Goal: Book appointment/travel/reservation

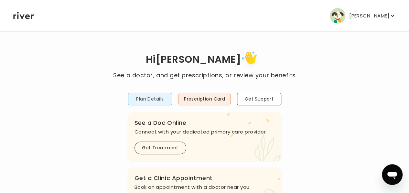
click at [150, 98] on button "Plan Details" at bounding box center [150, 99] width 44 height 13
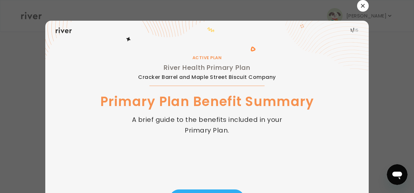
scroll to position [38, 0]
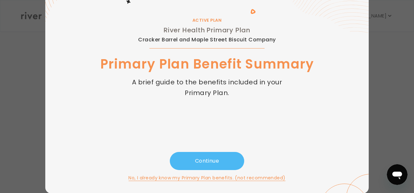
click at [205, 160] on button "Continue" at bounding box center [207, 161] width 74 height 18
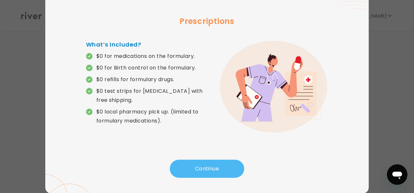
click at [200, 169] on button "Continue" at bounding box center [207, 169] width 74 height 18
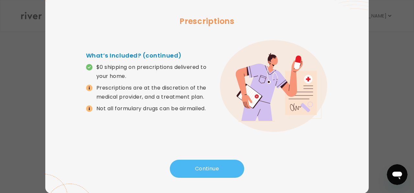
click at [200, 169] on button "Continue" at bounding box center [207, 169] width 74 height 18
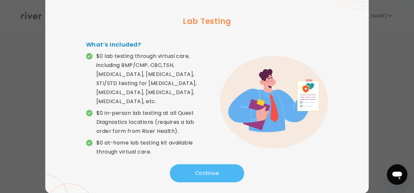
click at [200, 169] on button "Continue" at bounding box center [207, 173] width 74 height 18
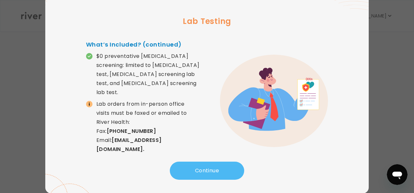
click at [200, 169] on button "Continue" at bounding box center [207, 171] width 74 height 18
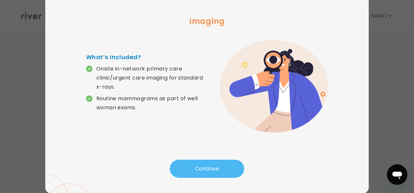
click at [200, 169] on button "Continue" at bounding box center [207, 169] width 74 height 18
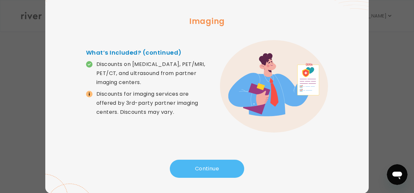
click at [200, 169] on button "Continue" at bounding box center [207, 169] width 74 height 18
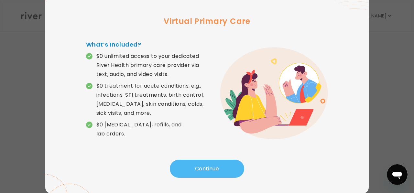
click at [200, 169] on button "Continue" at bounding box center [207, 169] width 74 height 18
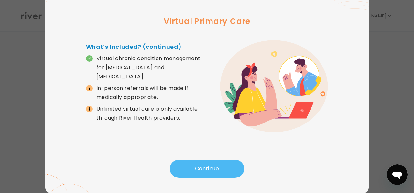
click at [200, 169] on button "Continue" at bounding box center [207, 169] width 74 height 18
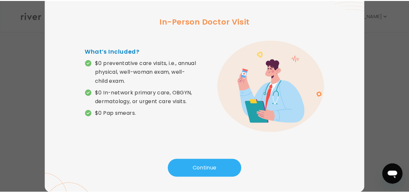
scroll to position [0, 0]
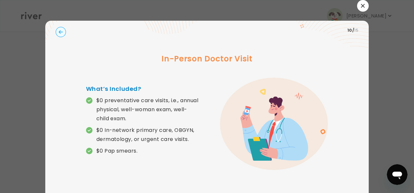
click at [362, 5] on icon "button" at bounding box center [363, 6] width 4 height 4
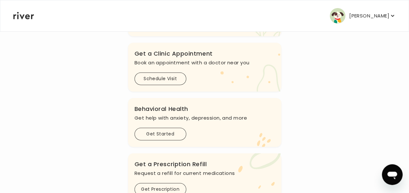
scroll to position [125, 0]
click at [170, 80] on button "Schedule Visit" at bounding box center [161, 78] width 52 height 13
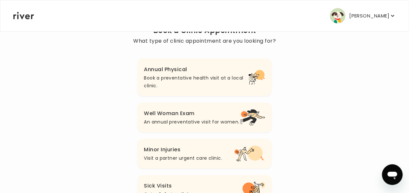
scroll to position [59, 0]
click at [179, 73] on h3 "Annual Physical" at bounding box center [196, 70] width 105 height 9
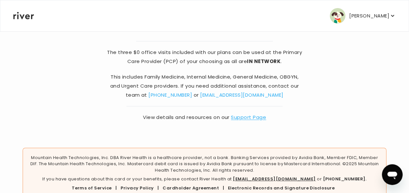
scroll to position [79, 0]
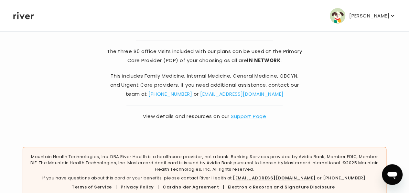
click at [249, 116] on link "Support Page" at bounding box center [248, 116] width 35 height 7
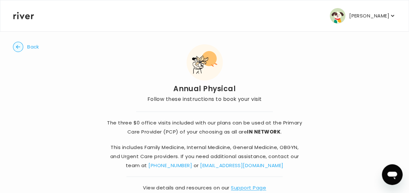
scroll to position [0, 0]
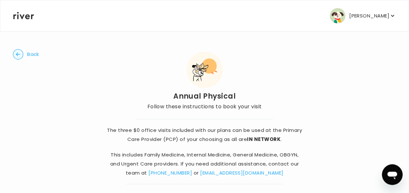
click at [36, 55] on span "Back" at bounding box center [33, 54] width 12 height 9
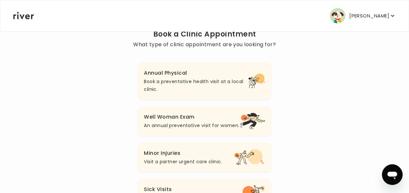
scroll to position [59, 0]
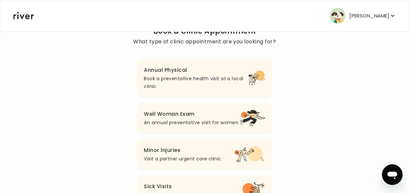
click at [36, 55] on div "Back Book a Clinic Appointment What type of clinic appointment are you looking …" at bounding box center [205, 97] width 384 height 251
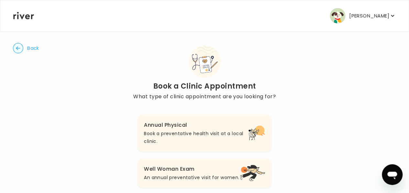
scroll to position [0, 0]
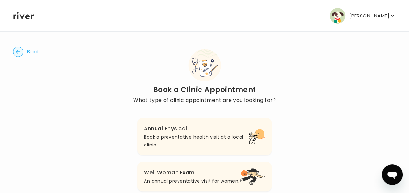
click at [23, 50] on circle "button" at bounding box center [18, 52] width 10 height 10
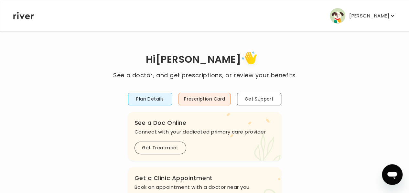
click at [390, 13] on icon "button" at bounding box center [393, 16] width 6 height 6
click at [154, 99] on button "Plan Details" at bounding box center [150, 99] width 44 height 13
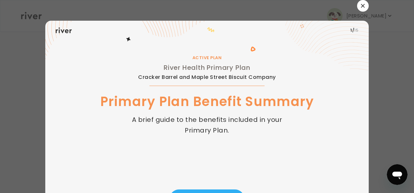
click at [361, 4] on icon "button" at bounding box center [363, 6] width 4 height 4
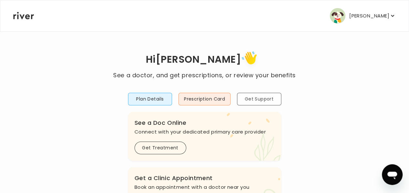
click at [268, 95] on button "Get Support" at bounding box center [259, 99] width 44 height 13
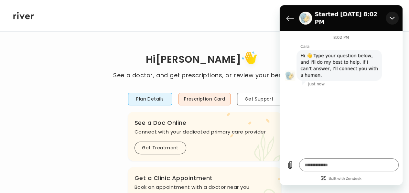
click at [392, 16] on icon "Close" at bounding box center [392, 18] width 5 height 5
type textarea "*"
